Goal: Transaction & Acquisition: Purchase product/service

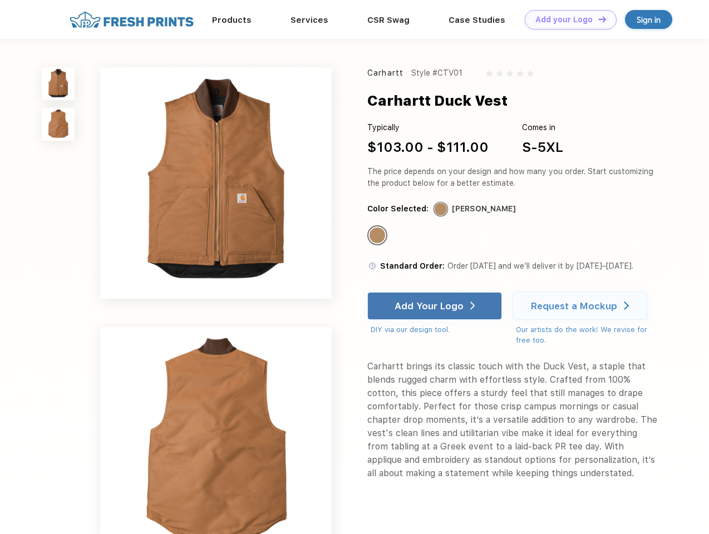
click at [566, 19] on link "Add your Logo Design Tool" at bounding box center [571, 19] width 92 height 19
click at [0, 0] on div "Design Tool" at bounding box center [0, 0] width 0 height 0
click at [597, 19] on link "Add your Logo Design Tool" at bounding box center [571, 19] width 92 height 19
click at [58, 83] on img at bounding box center [58, 83] width 33 height 33
click at [58, 125] on img at bounding box center [58, 124] width 33 height 33
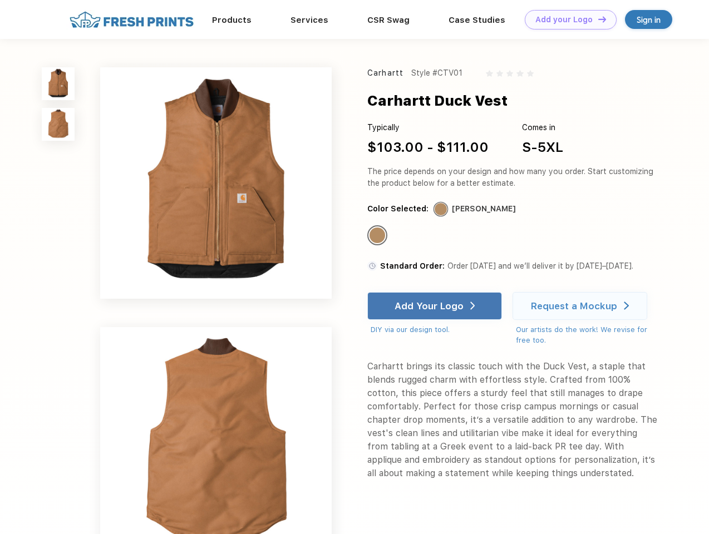
click at [378, 236] on div "Standard Color" at bounding box center [377, 236] width 16 height 16
click at [436, 306] on div "Add Your Logo" at bounding box center [428, 305] width 69 height 11
click at [581, 306] on div "Request a Mockup" at bounding box center [574, 305] width 86 height 11
